Goal: Entertainment & Leisure: Consume media (video, audio)

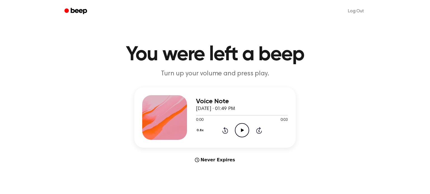
click at [242, 127] on icon "Play Audio" at bounding box center [242, 130] width 14 height 14
click at [237, 128] on icon "Play Audio" at bounding box center [242, 130] width 14 height 14
click at [240, 131] on icon "Play Audio" at bounding box center [242, 130] width 14 height 14
click at [239, 132] on icon "Play Audio" at bounding box center [242, 130] width 14 height 14
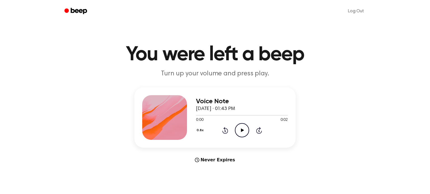
click at [241, 131] on icon at bounding box center [241, 131] width 3 height 4
click at [236, 130] on icon "Play Audio" at bounding box center [242, 130] width 14 height 14
click at [243, 124] on icon "Play Audio" at bounding box center [242, 130] width 14 height 14
